Goal: Navigation & Orientation: Understand site structure

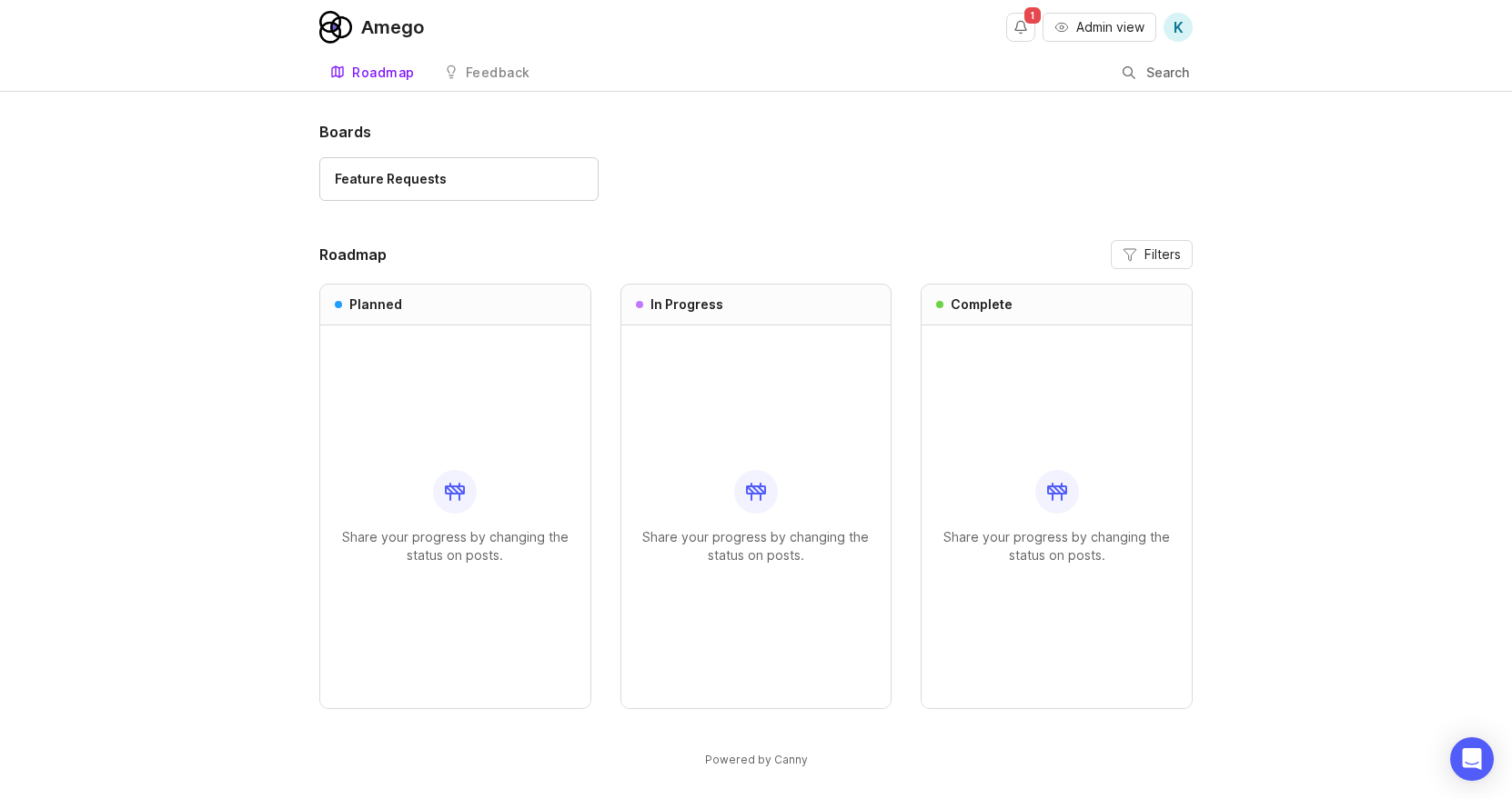
click at [868, 221] on div "Boards Feature Requests Roadmap Filters Planned Share your progress by changing…" at bounding box center [755, 429] width 873 height 617
click at [1016, 25] on button "Notifications" at bounding box center [1020, 27] width 29 height 29
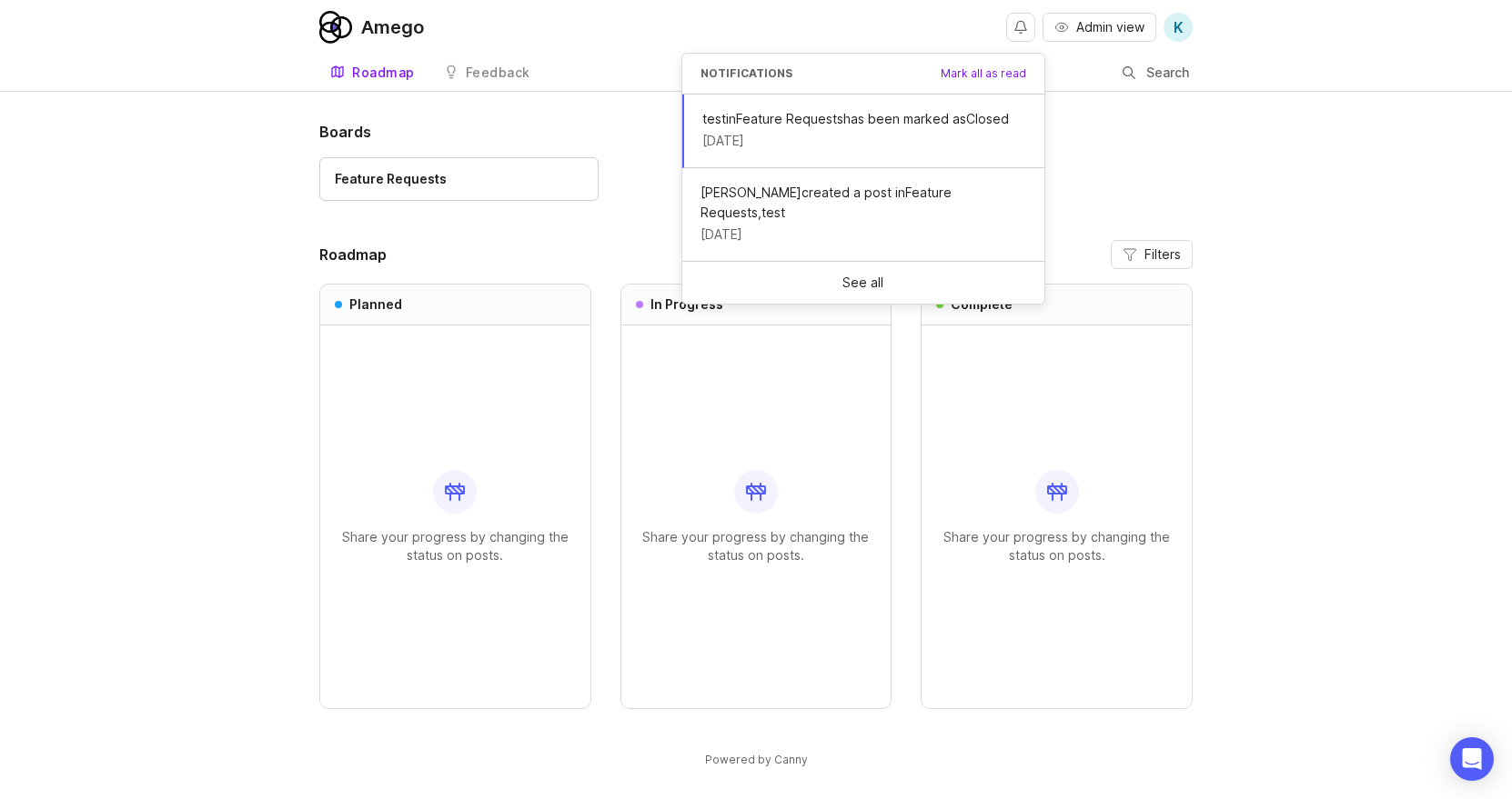
click at [1163, 134] on h1 "Boards" at bounding box center [755, 131] width 873 height 22
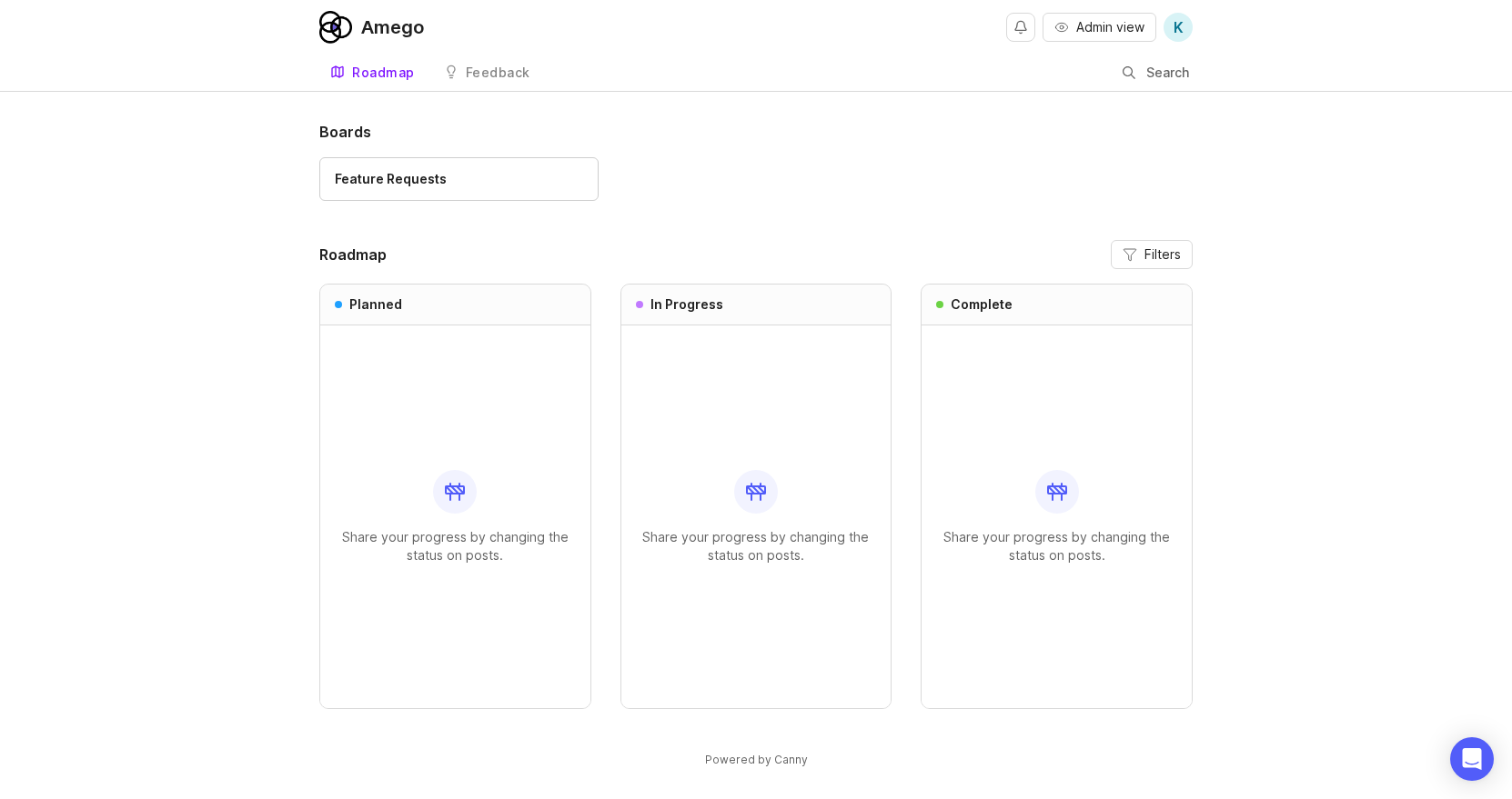
click at [1176, 30] on span "K" at bounding box center [1178, 27] width 10 height 22
click at [500, 56] on link "Feedback" at bounding box center [487, 73] width 108 height 38
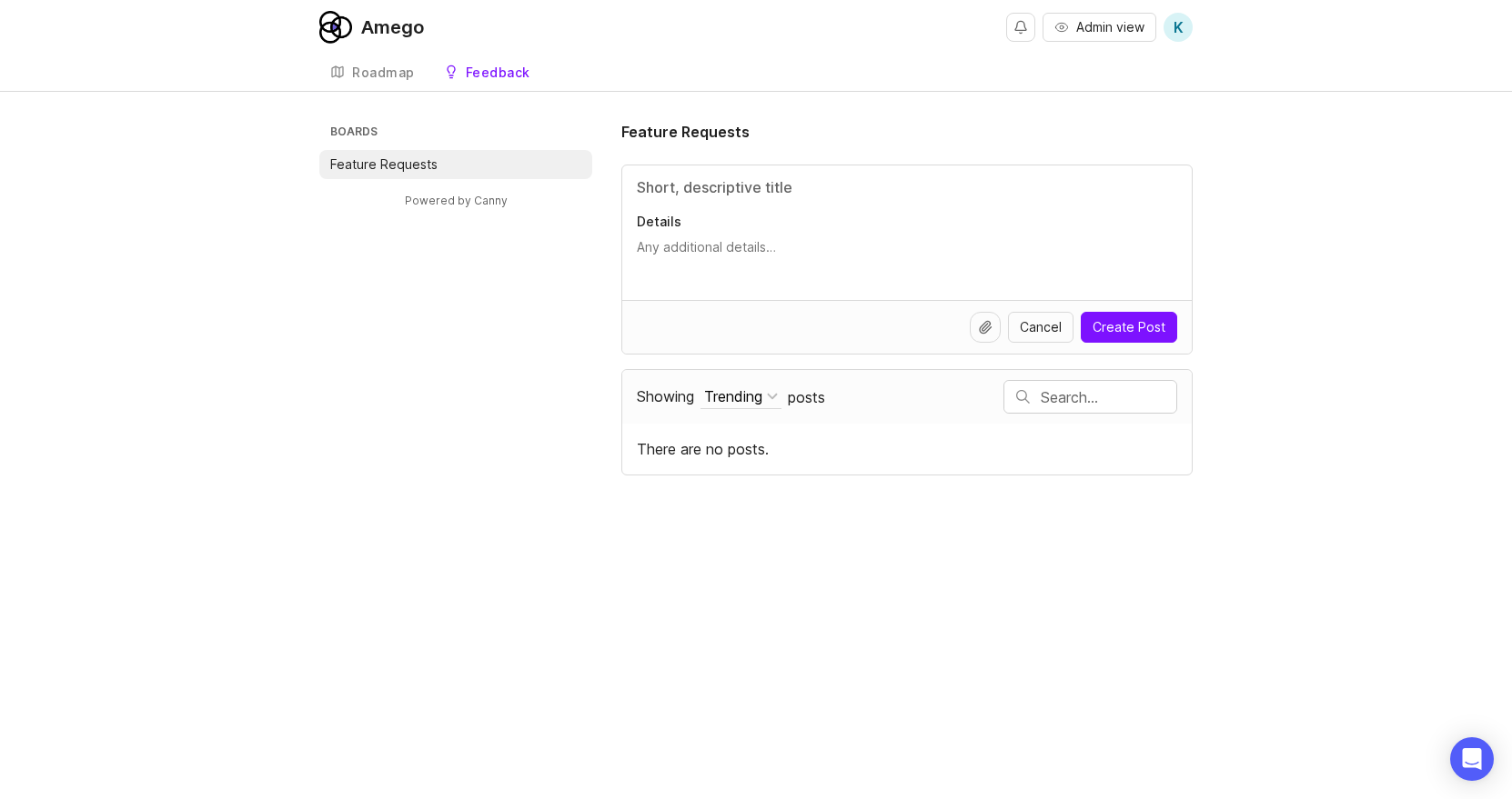
click at [394, 71] on div "Roadmap" at bounding box center [383, 72] width 63 height 13
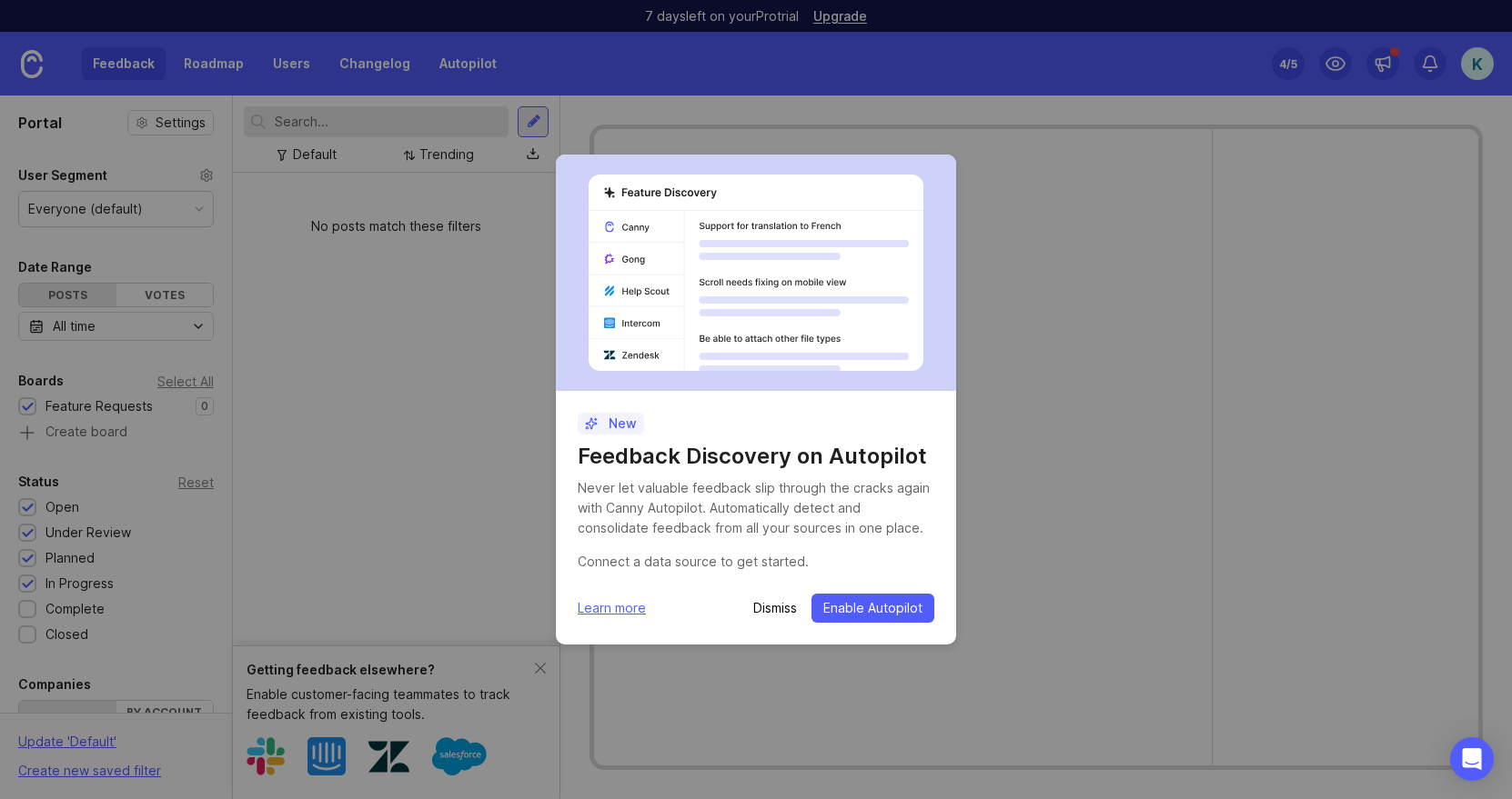
click at [772, 601] on p "Dismiss" at bounding box center [774, 608] width 43 height 18
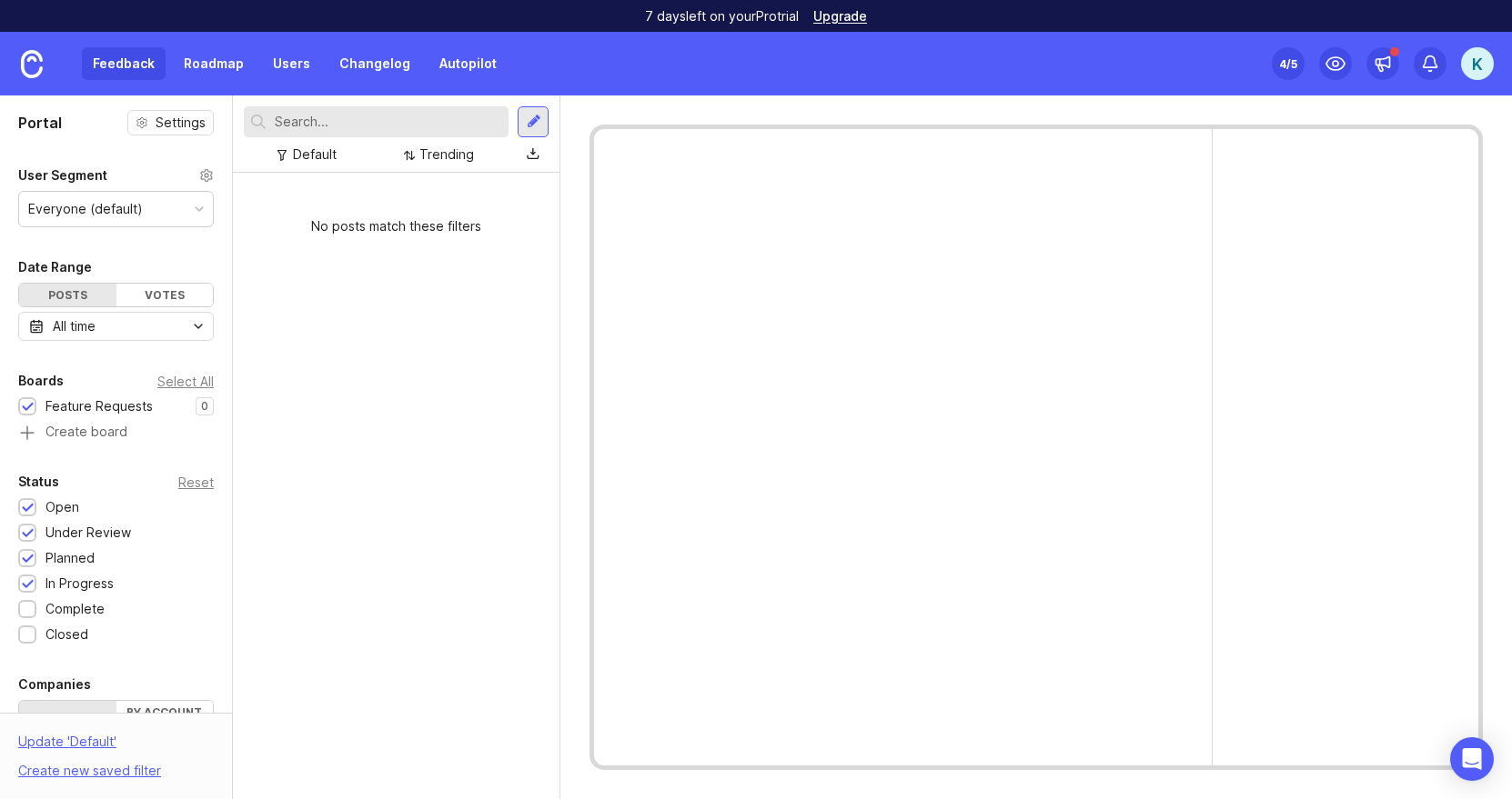
click at [158, 215] on div "Everyone (default)" at bounding box center [116, 209] width 194 height 35
click at [212, 62] on link "Roadmap" at bounding box center [213, 64] width 82 height 33
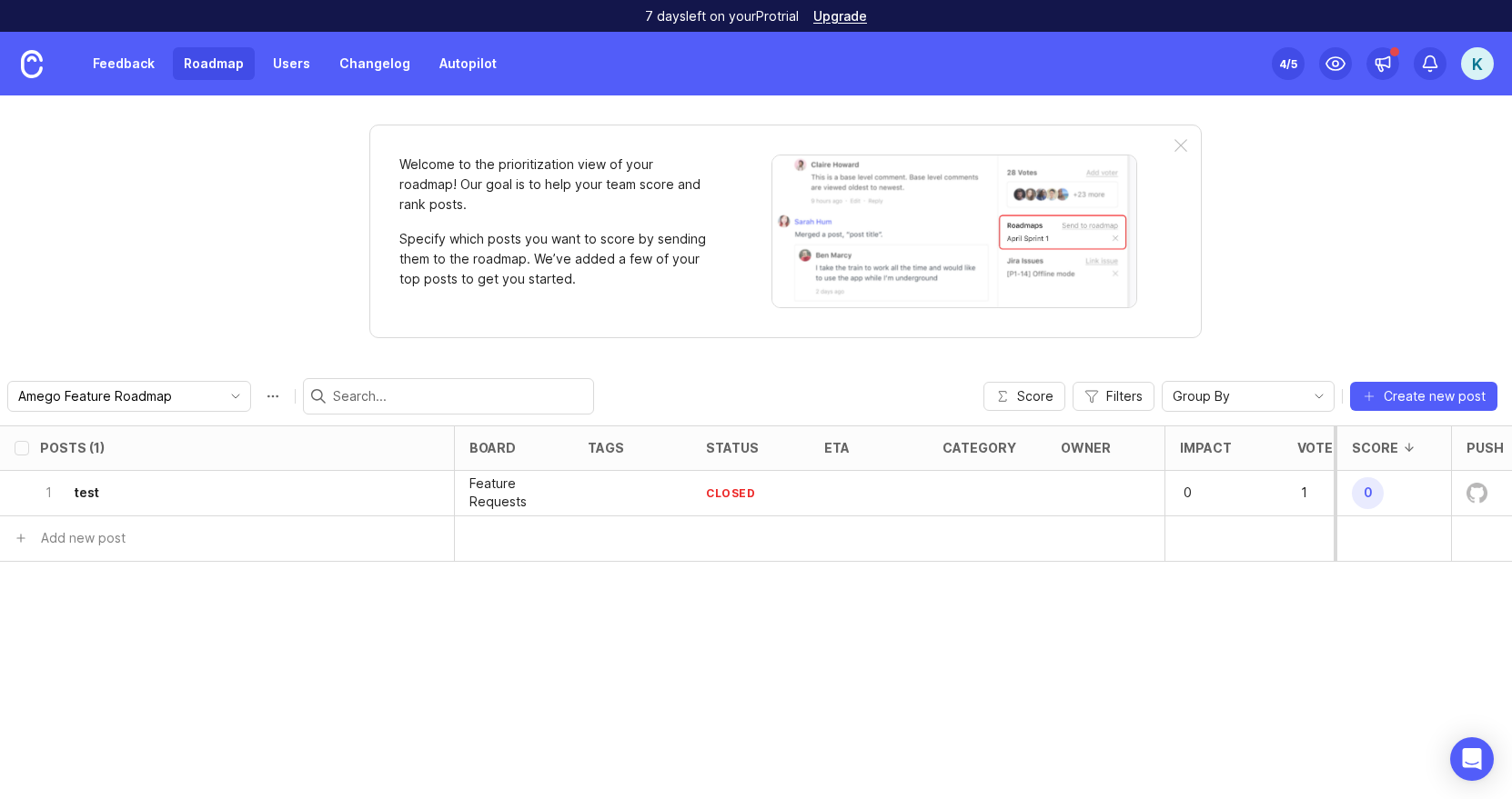
click at [295, 52] on link "Users" at bounding box center [291, 64] width 59 height 33
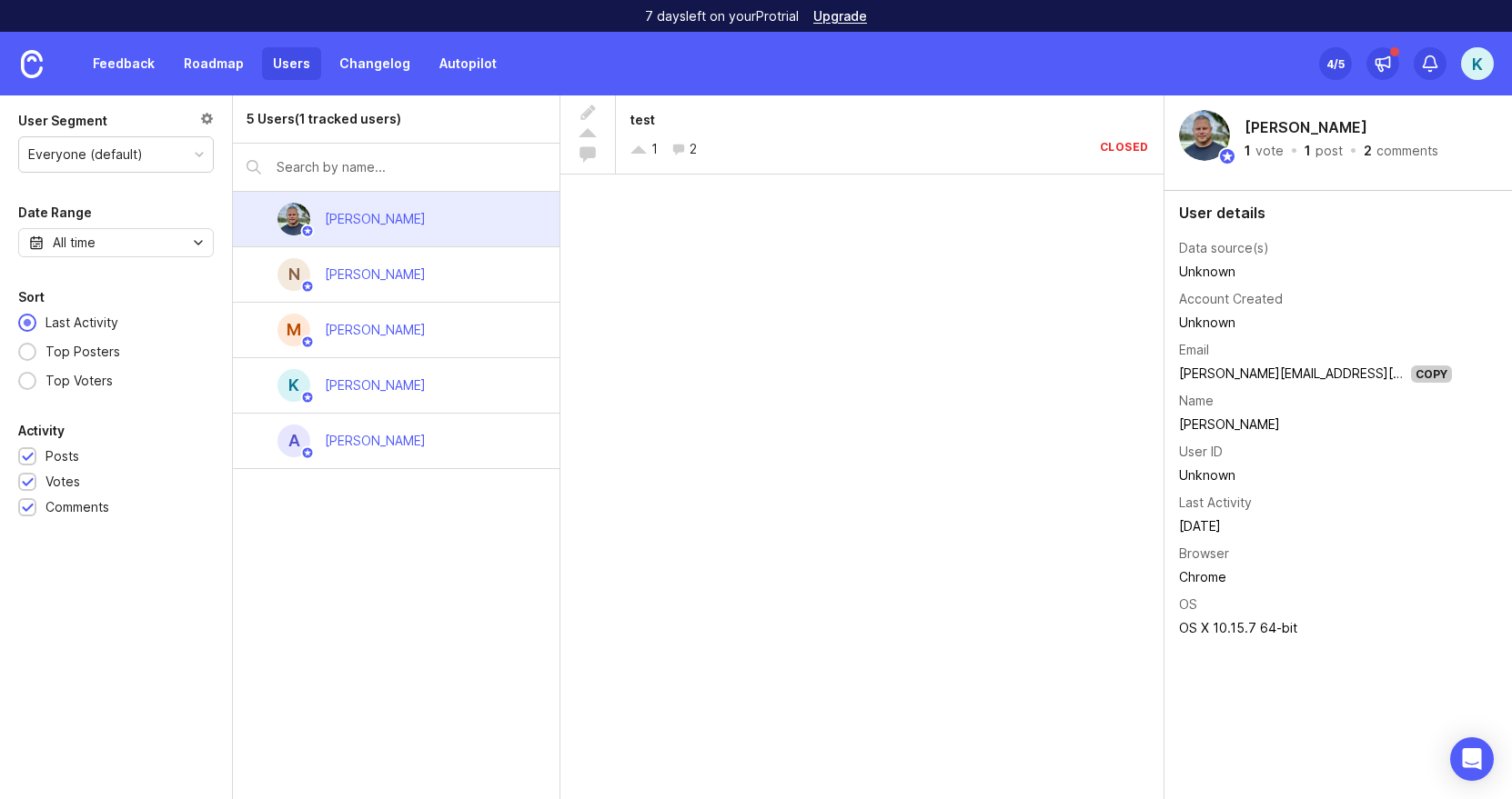
click at [354, 62] on link "Changelog" at bounding box center [374, 64] width 93 height 33
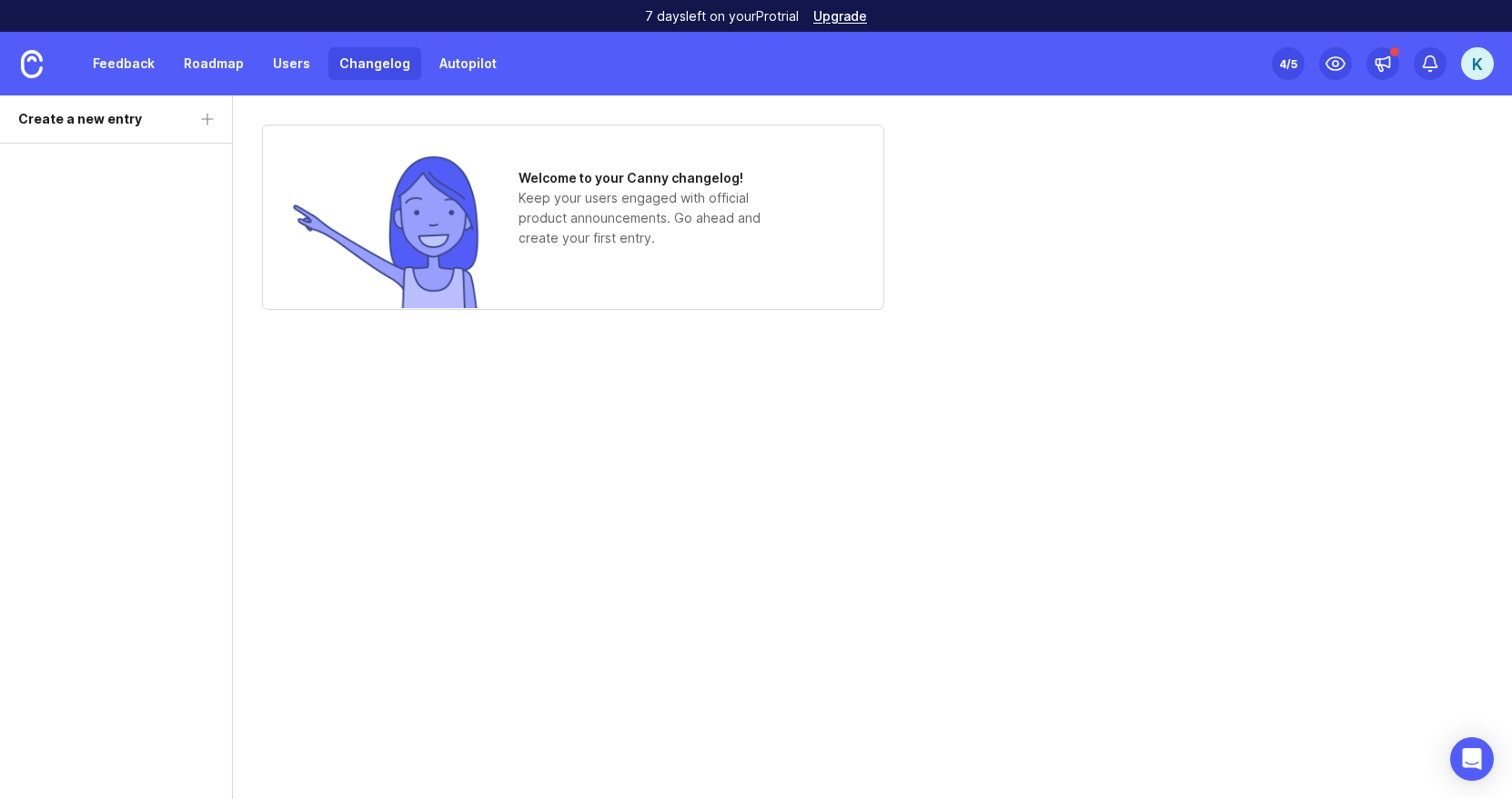
click at [466, 59] on link "Autopilot" at bounding box center [468, 64] width 79 height 33
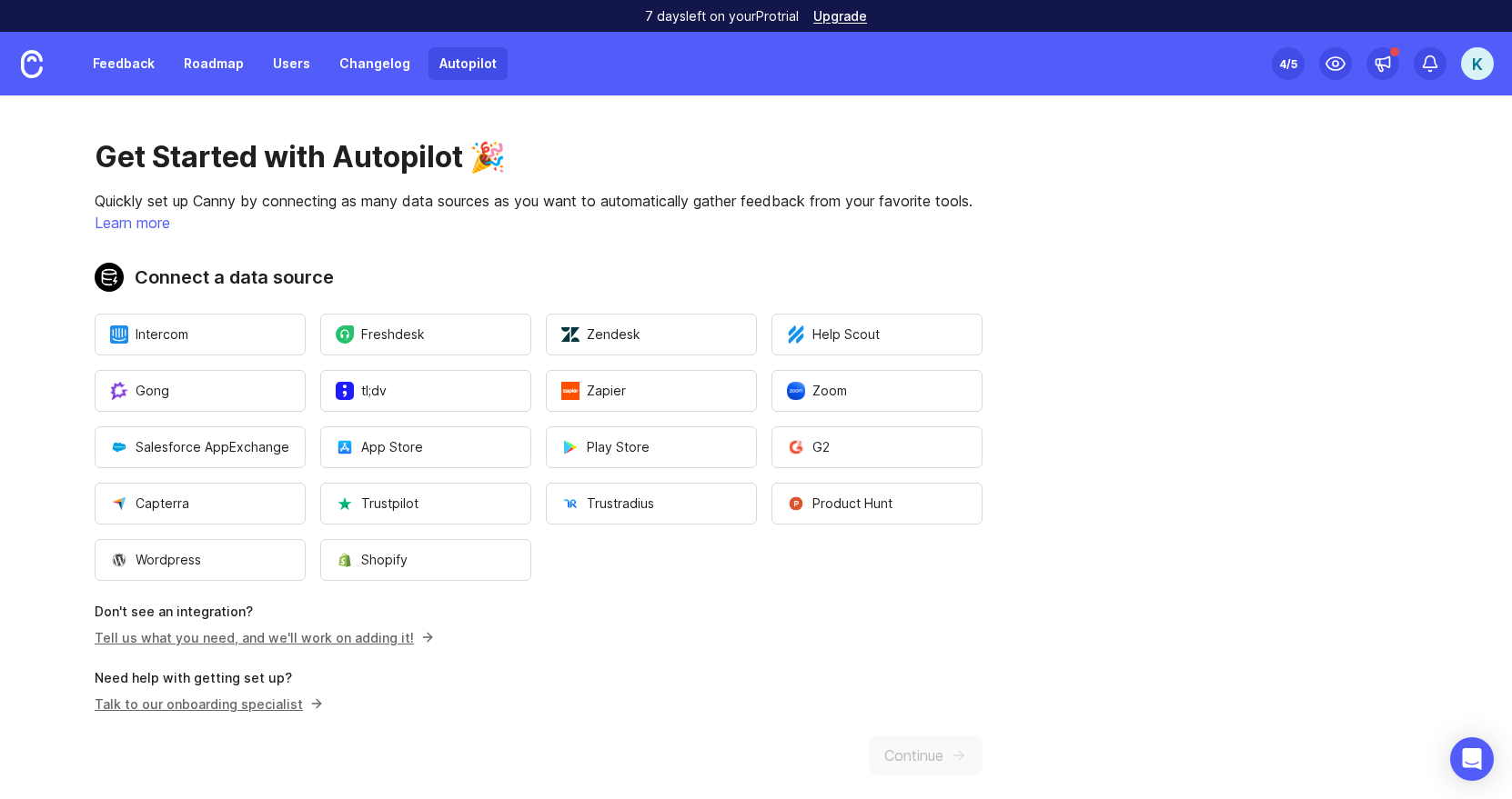
click at [125, 73] on link "Feedback" at bounding box center [123, 64] width 84 height 33
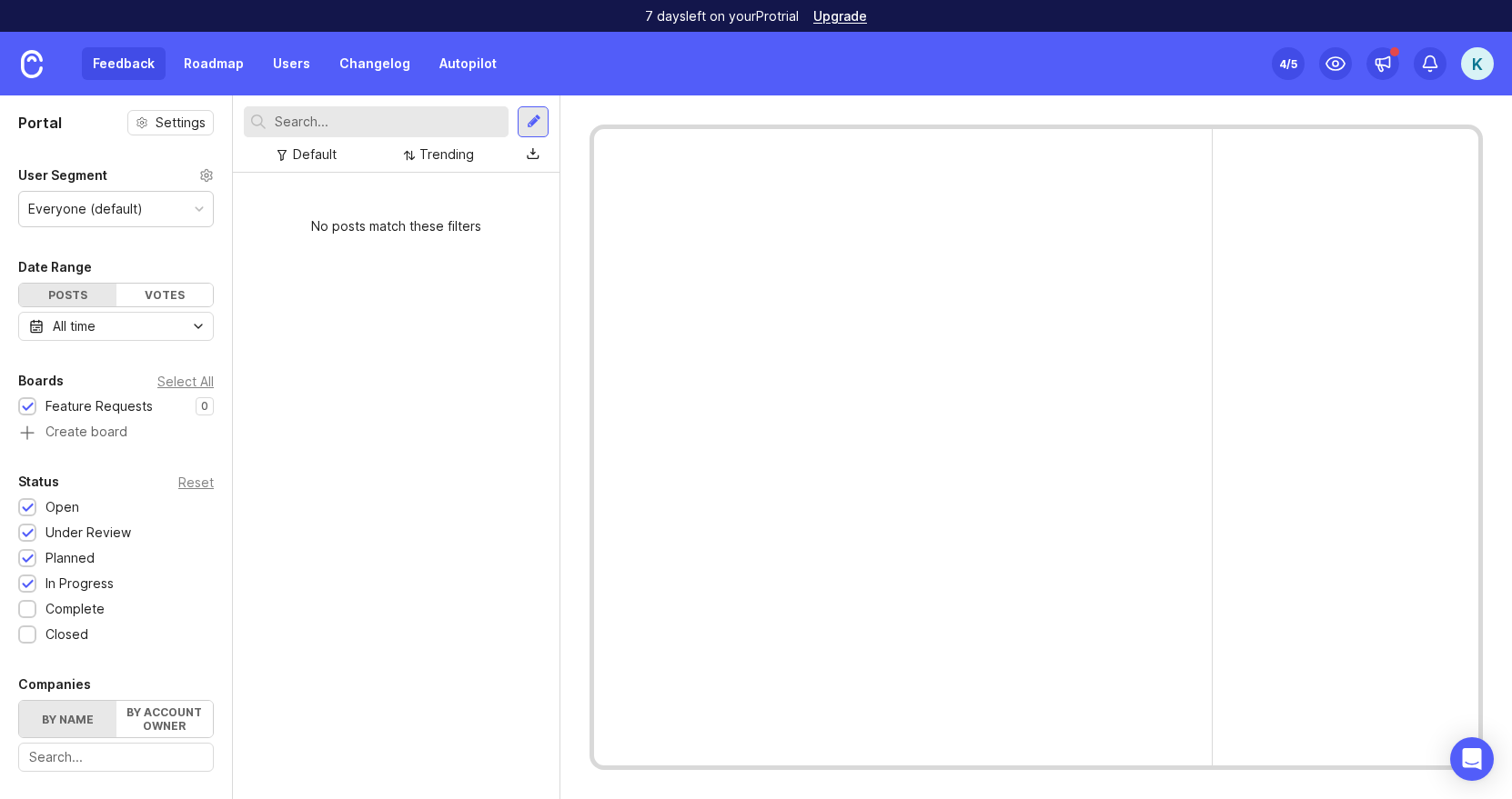
click at [31, 75] on img at bounding box center [32, 64] width 22 height 28
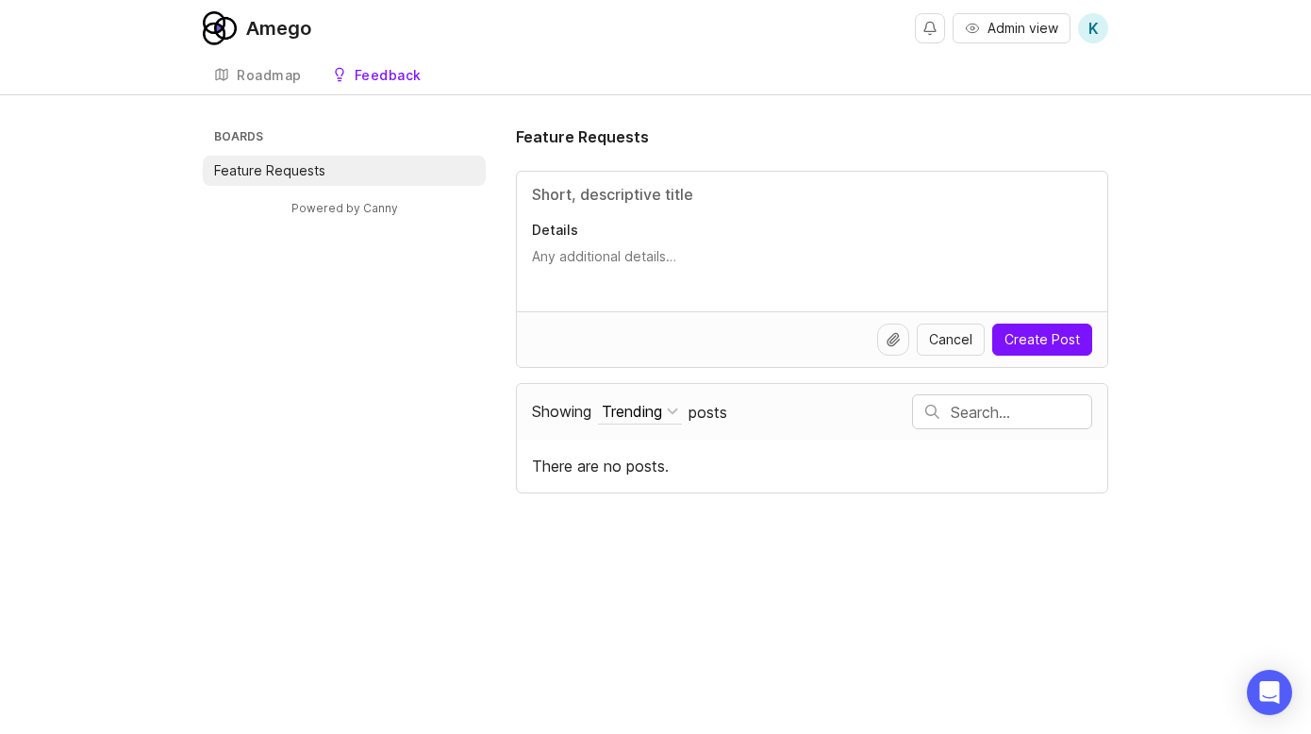
click at [269, 74] on div "Roadmap" at bounding box center [269, 75] width 65 height 13
